Goal: Find contact information: Find contact information

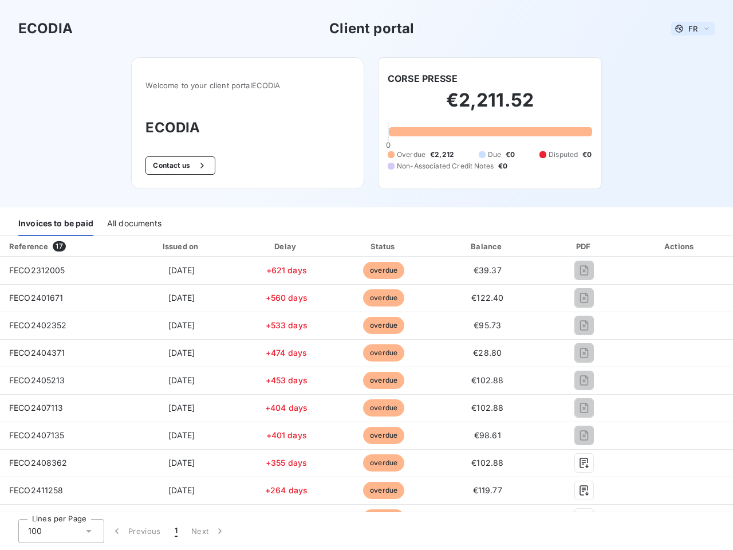
click at [688, 29] on span "FR" at bounding box center [692, 28] width 9 height 9
click at [174, 166] on button "Contact us" at bounding box center [179, 165] width 69 height 18
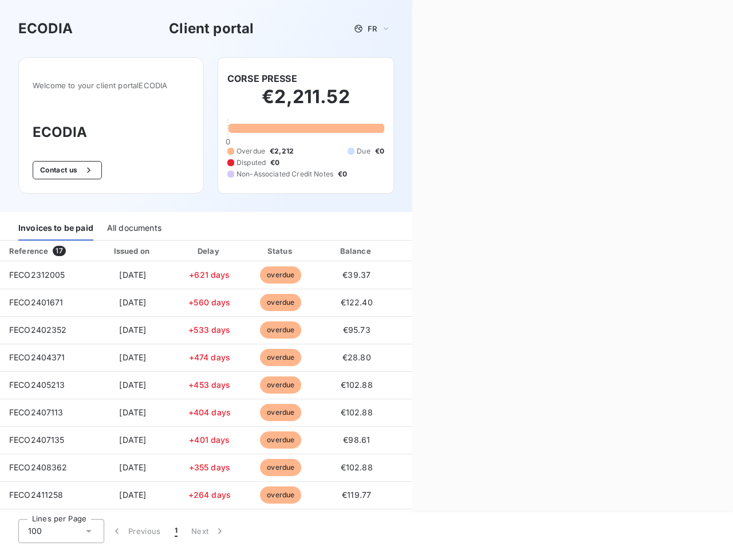
click at [418, 78] on div "Contact us Fill out the form below, and a member of our team will get back to y…" at bounding box center [572, 275] width 321 height 550
click at [56, 224] on div "Invoices to be paid" at bounding box center [55, 228] width 75 height 24
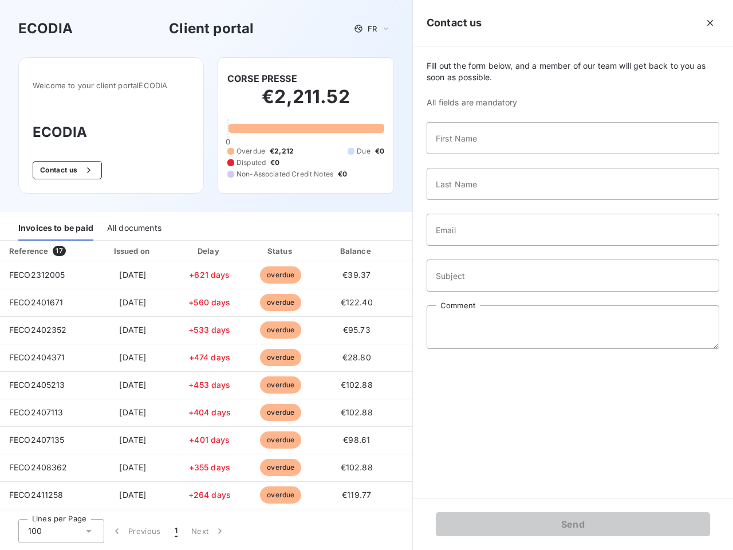
click at [133, 224] on div "All documents" at bounding box center [134, 228] width 54 height 24
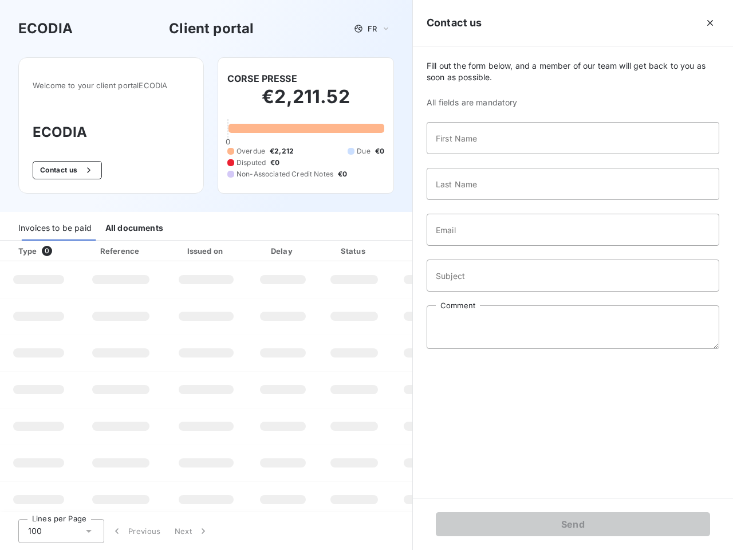
click at [61, 246] on div "Type 0" at bounding box center [43, 250] width 64 height 11
click at [179, 246] on div "Issued on" at bounding box center [206, 250] width 79 height 11
click at [282, 246] on div "Delay" at bounding box center [282, 250] width 65 height 11
click at [378, 246] on div at bounding box center [382, 250] width 11 height 11
click at [481, 246] on div "Fill out the form below, and a member of our team will get back to you as soon …" at bounding box center [573, 271] width 320 height 451
